Goal: Navigation & Orientation: Find specific page/section

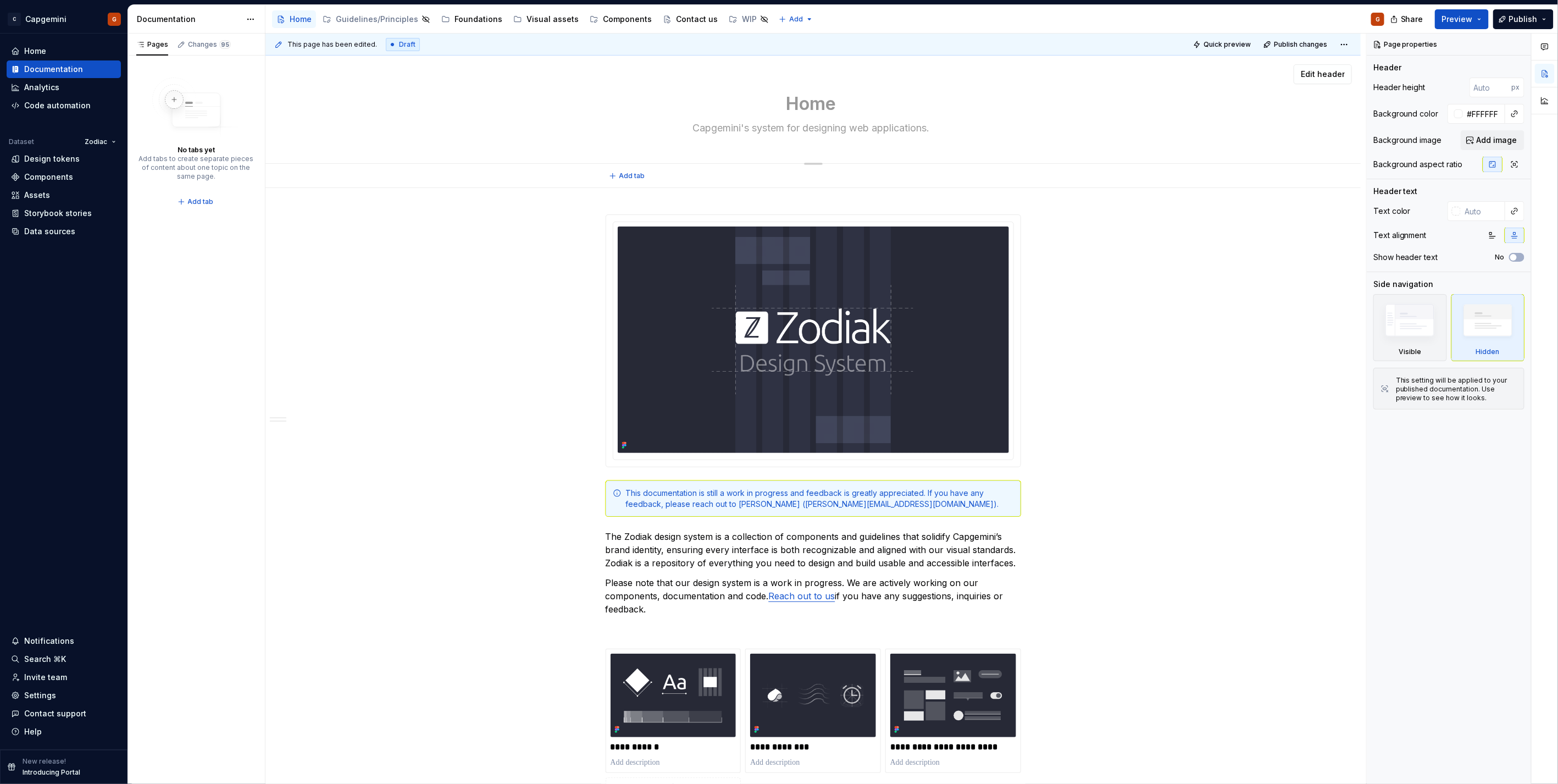
click at [806, 100] on textarea "Home" at bounding box center [811, 104] width 415 height 26
click at [603, 24] on div "Components" at bounding box center [627, 19] width 49 height 11
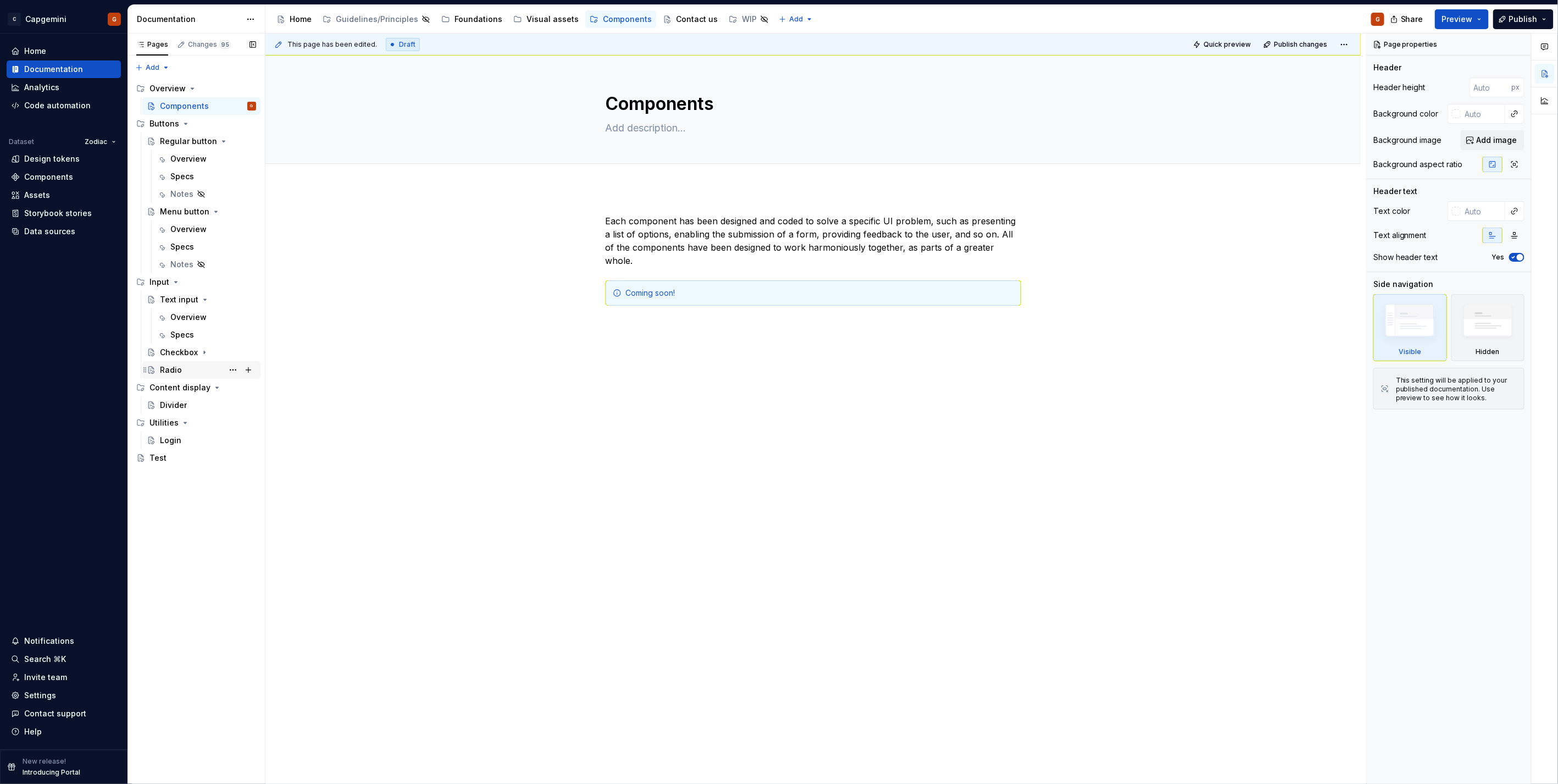
click at [174, 371] on div "Radio" at bounding box center [171, 369] width 22 height 11
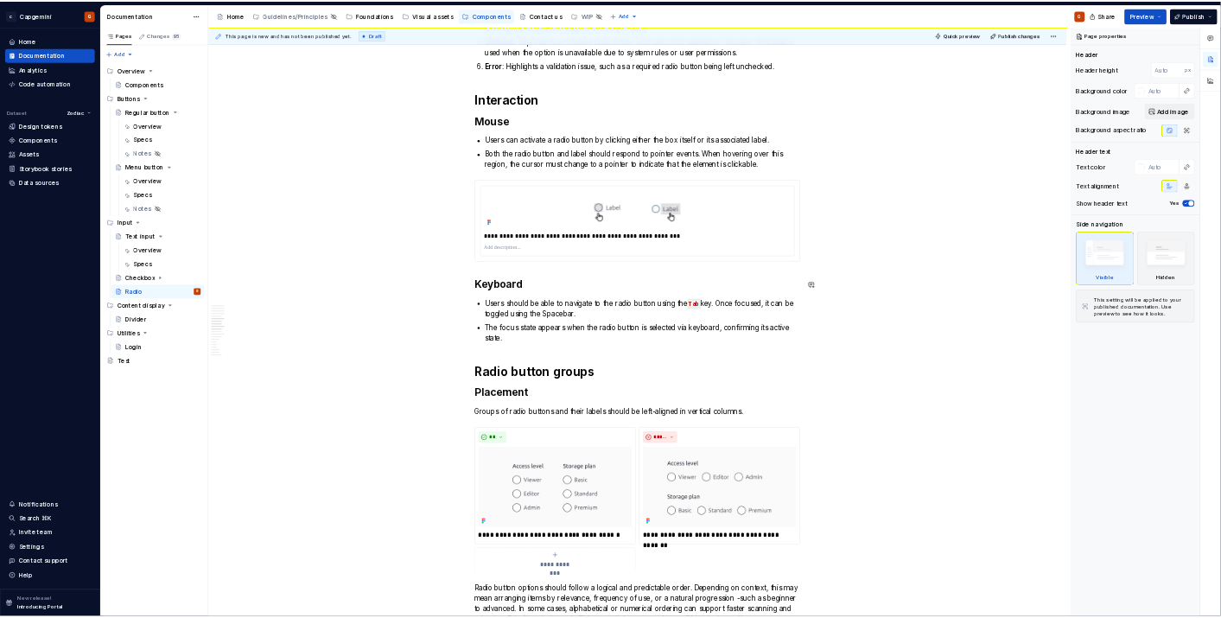
scroll to position [2112, 0]
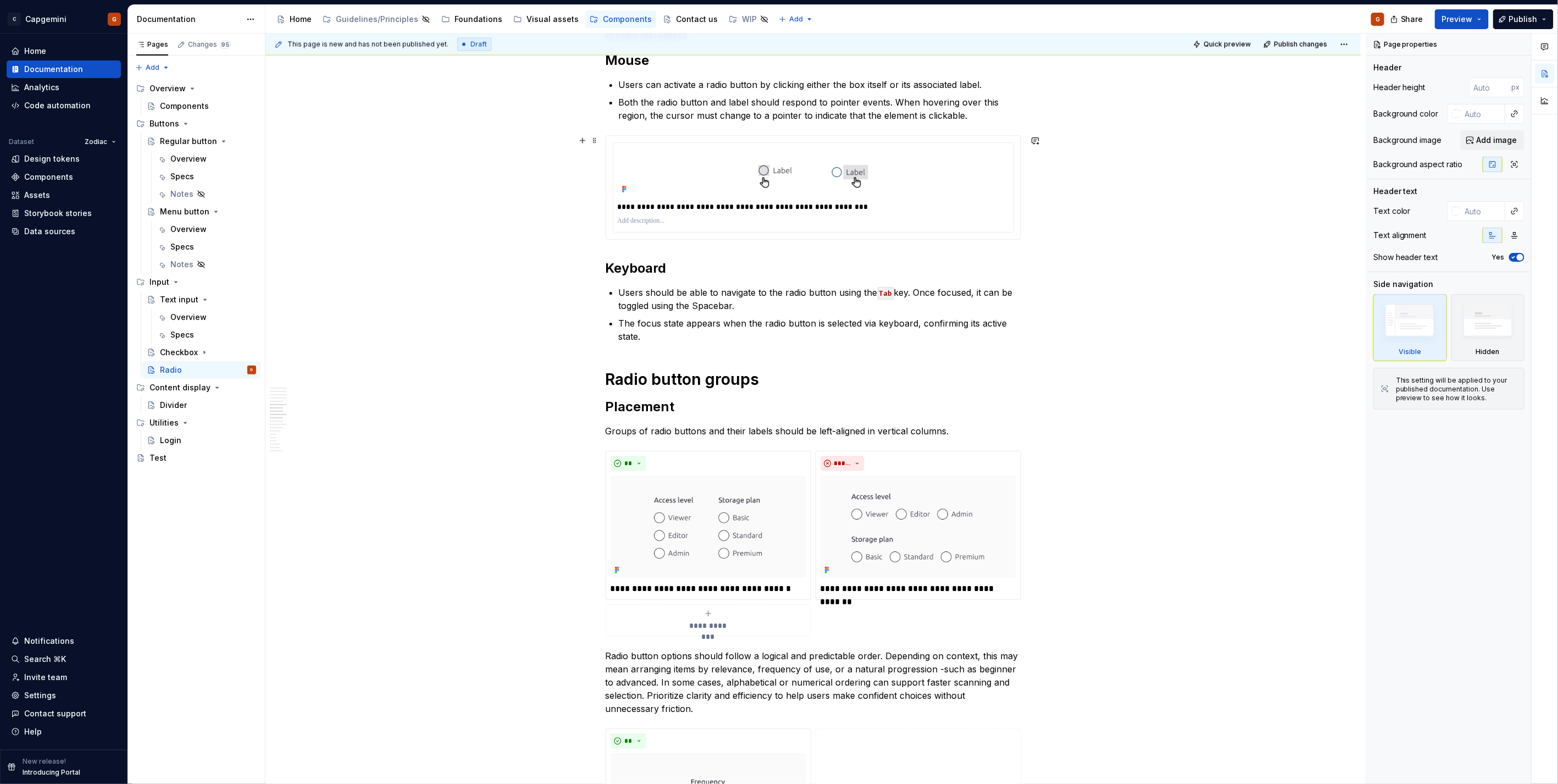
click at [1144, 229] on div "**********" at bounding box center [813, 454] width 1096 height 3219
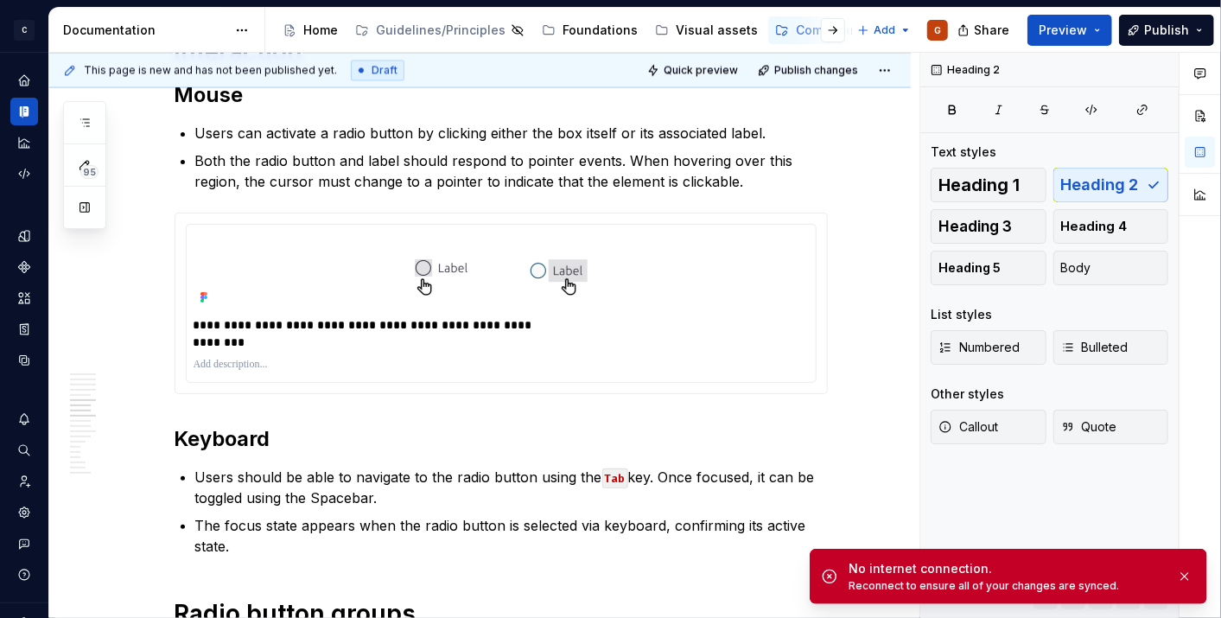
scroll to position [2094, 0]
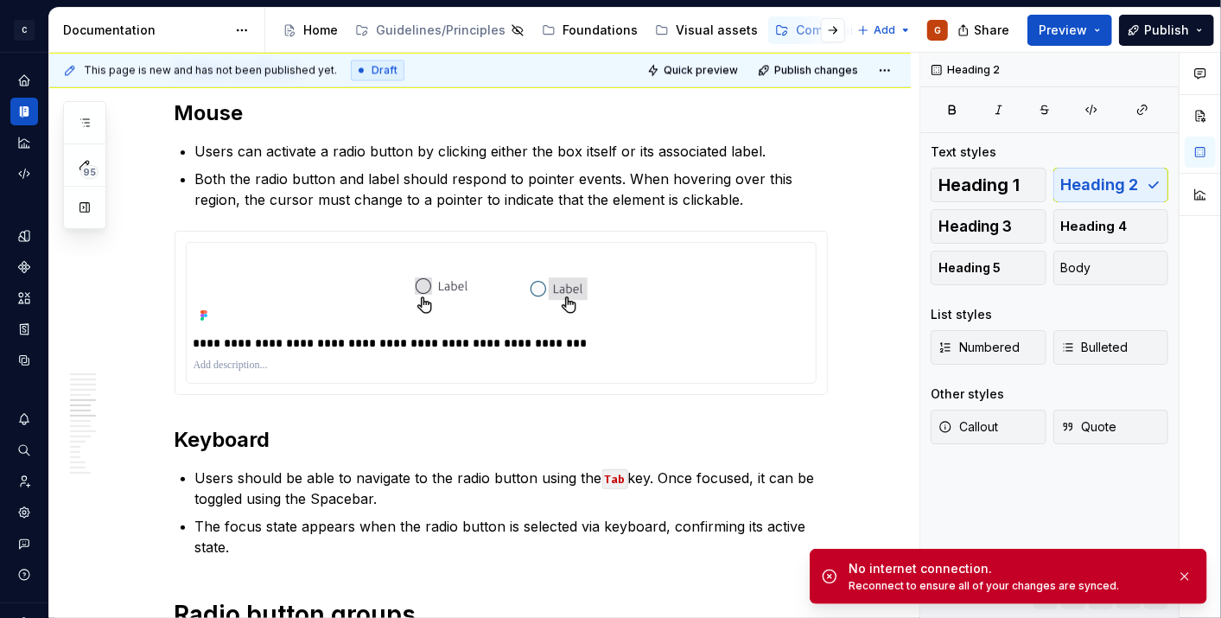
type textarea "*"
